Goal: Information Seeking & Learning: Learn about a topic

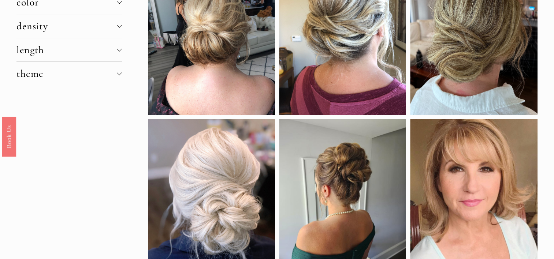
scroll to position [103, 0]
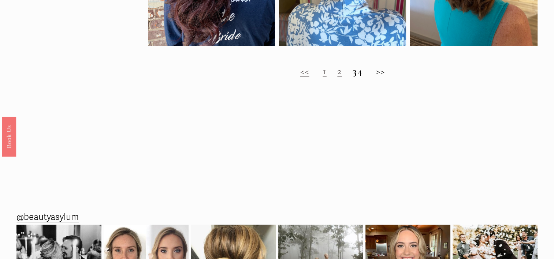
scroll to position [669, 0]
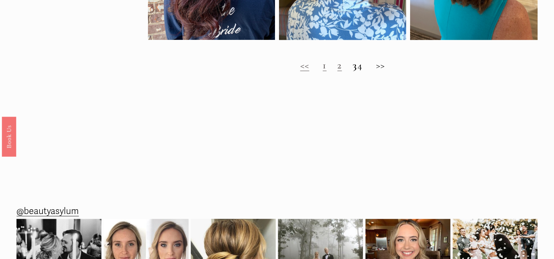
click at [387, 71] on h2 "<< 1 2 3 4 >>" at bounding box center [342, 65] width 389 height 12
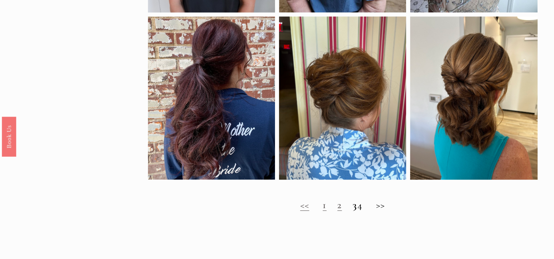
scroll to position [526, 0]
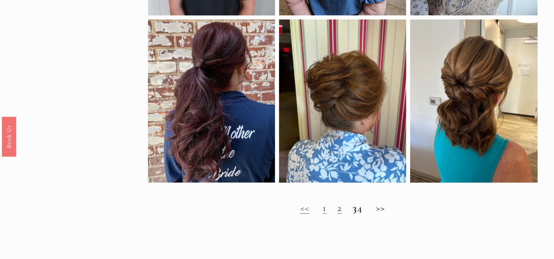
click at [389, 213] on h2 "<< 1 2 3 4 >>" at bounding box center [342, 208] width 389 height 12
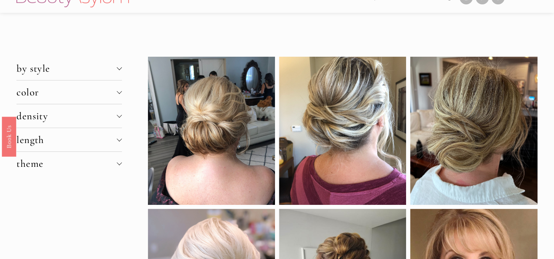
scroll to position [17, 0]
click at [119, 69] on div at bounding box center [119, 67] width 5 height 5
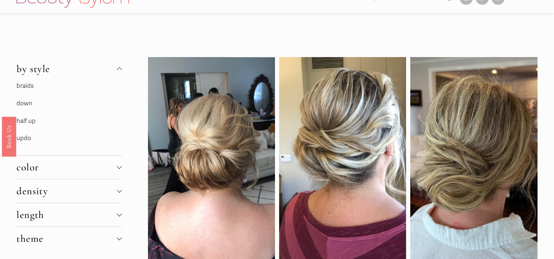
click at [28, 138] on link "updo" at bounding box center [23, 138] width 15 height 8
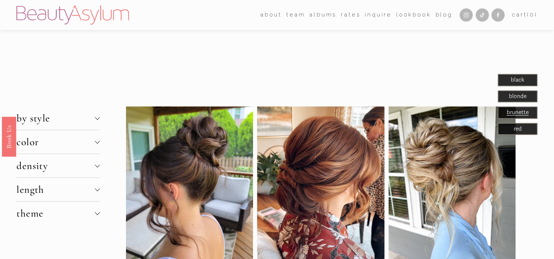
click at [98, 165] on div at bounding box center [97, 164] width 5 height 5
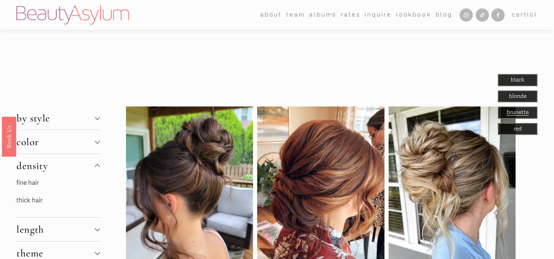
click at [36, 182] on link "fine hair" at bounding box center [27, 183] width 22 height 8
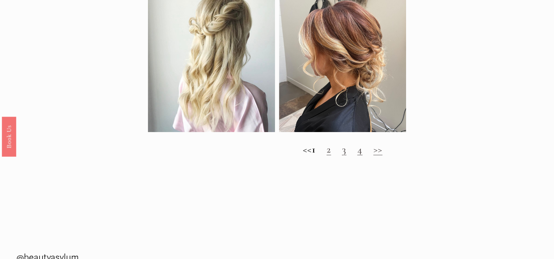
scroll to position [746, 0]
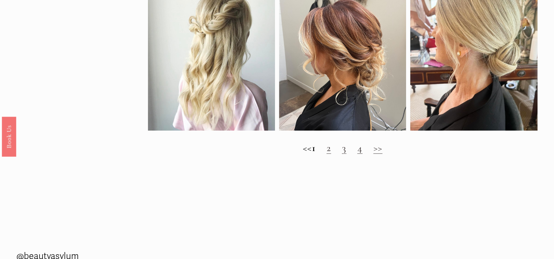
click at [382, 154] on link ">>" at bounding box center [377, 148] width 9 height 12
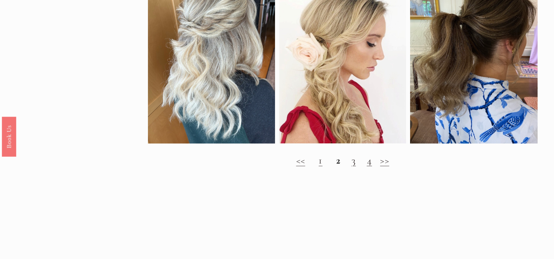
scroll to position [719, 0]
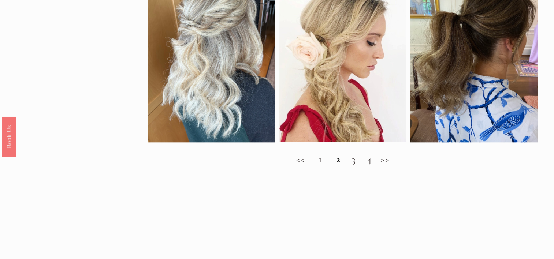
click at [386, 165] on link ">>" at bounding box center [384, 159] width 9 height 12
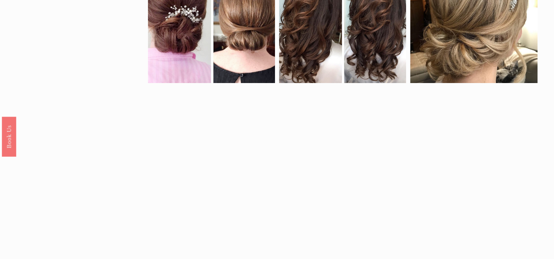
scroll to position [446, 0]
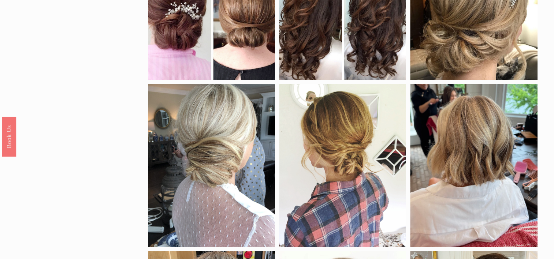
click at [147, 235] on div "by style braids down half up natural curls updo color black blonde brunette red…" at bounding box center [277, 52] width 554 height 848
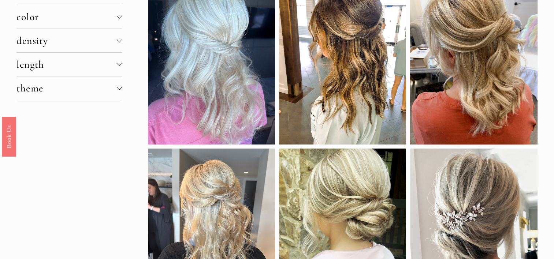
scroll to position [0, 0]
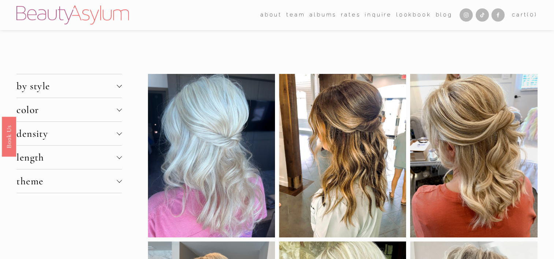
click at [119, 181] on div at bounding box center [119, 180] width 5 height 5
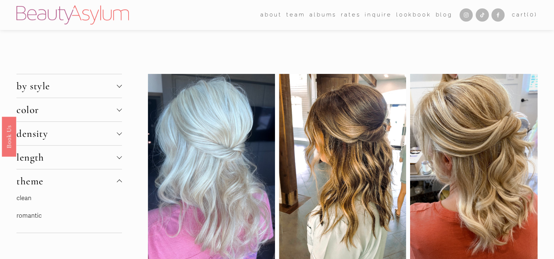
click at [35, 215] on link "romantic" at bounding box center [28, 216] width 25 height 8
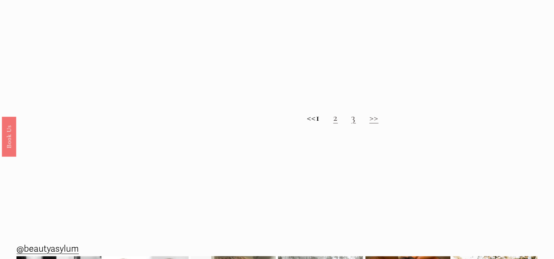
scroll to position [772, 0]
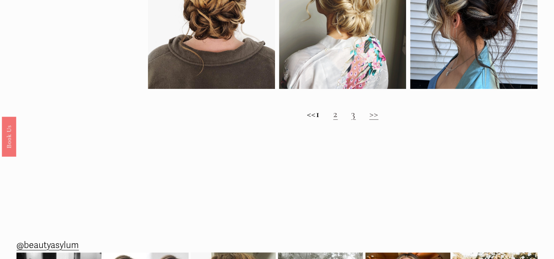
click at [378, 120] on link ">>" at bounding box center [373, 114] width 9 height 12
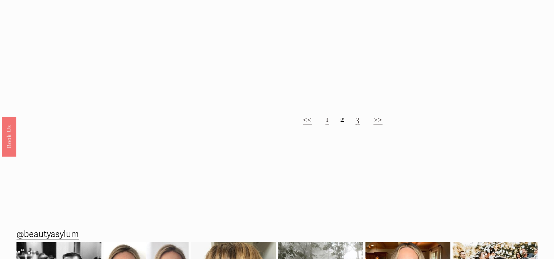
scroll to position [754, 0]
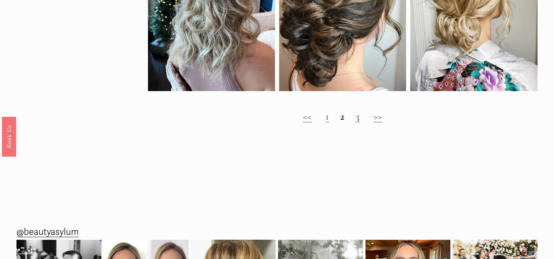
click at [379, 123] on link ">>" at bounding box center [377, 116] width 9 height 12
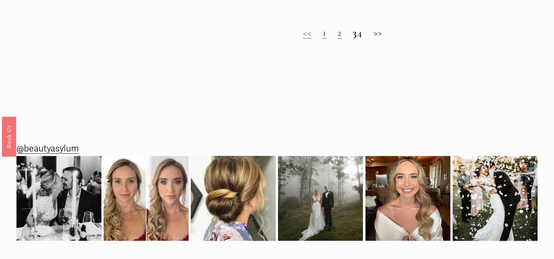
scroll to position [877, 0]
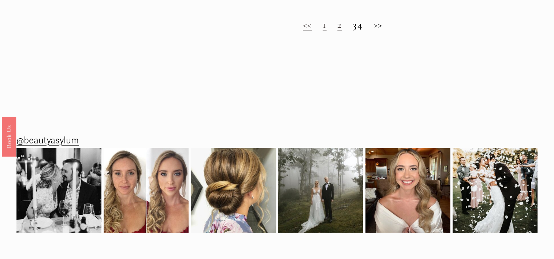
click at [387, 30] on h2 "<< 1 2 3 4 >>" at bounding box center [342, 25] width 389 height 12
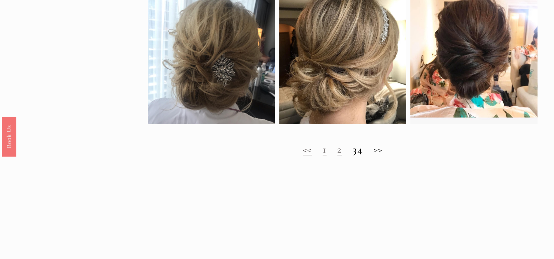
scroll to position [751, 0]
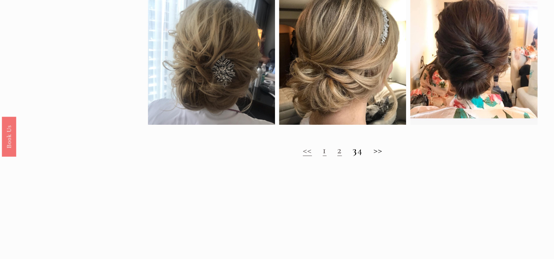
click at [386, 156] on h2 "<< 1 2 3 4 >>" at bounding box center [342, 150] width 389 height 12
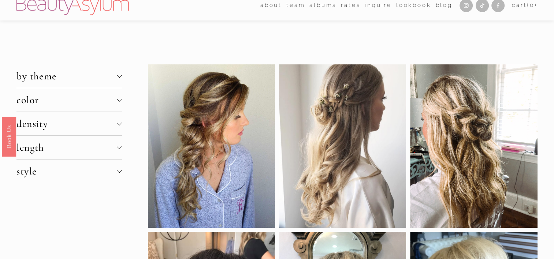
scroll to position [0, 0]
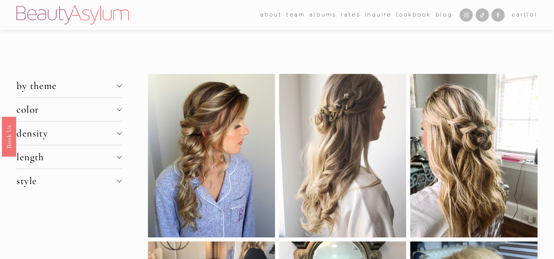
click at [121, 157] on div at bounding box center [119, 156] width 5 height 5
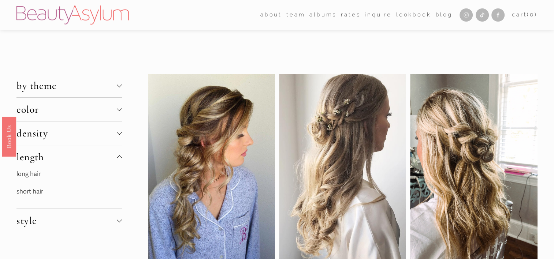
click at [41, 192] on link "short hair" at bounding box center [29, 192] width 27 height 8
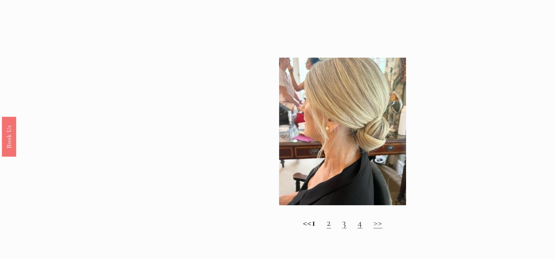
scroll to position [702, 0]
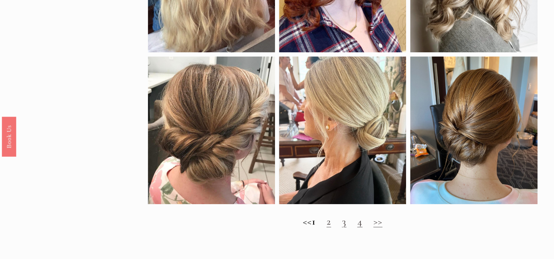
click at [382, 228] on link ">>" at bounding box center [377, 221] width 9 height 12
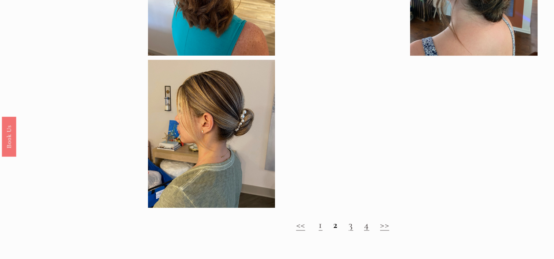
scroll to position [639, 0]
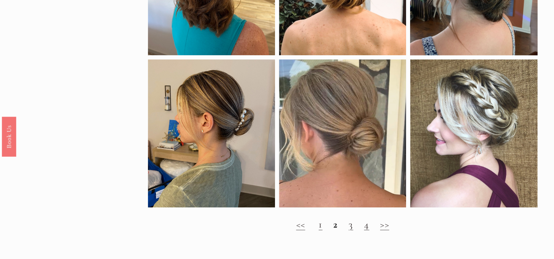
click at [383, 230] on link ">>" at bounding box center [384, 224] width 9 height 12
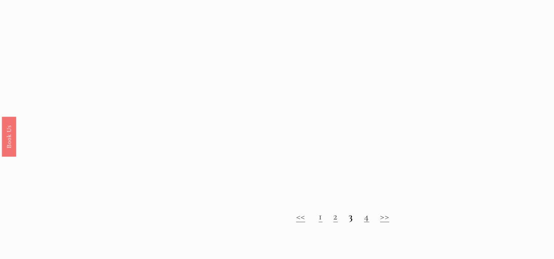
scroll to position [667, 0]
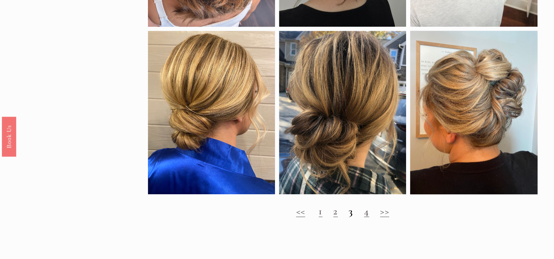
click at [507, 138] on div at bounding box center [473, 112] width 127 height 163
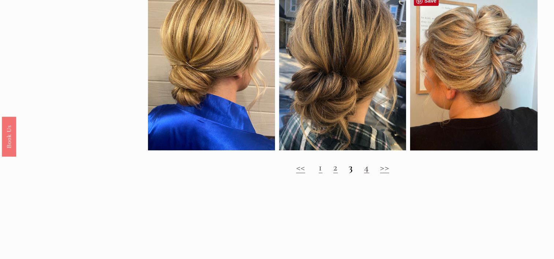
scroll to position [714, 0]
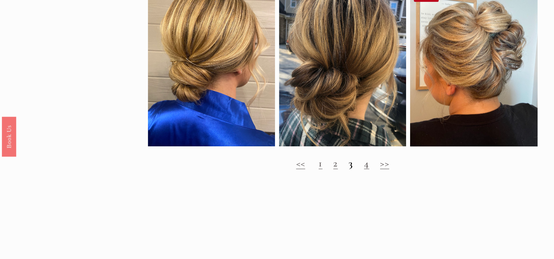
click at [383, 169] on link ">>" at bounding box center [384, 163] width 9 height 12
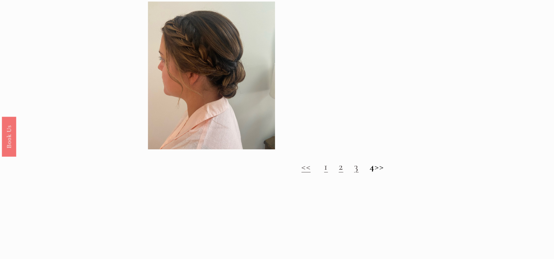
scroll to position [682, 0]
